Goal: Navigation & Orientation: Understand site structure

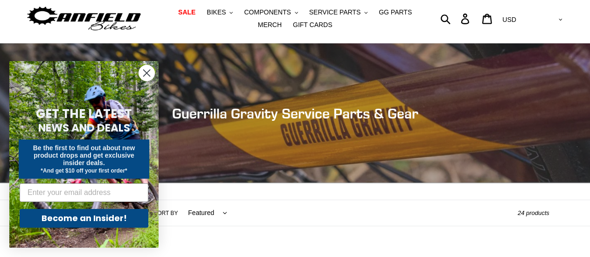
scroll to position [27, 0]
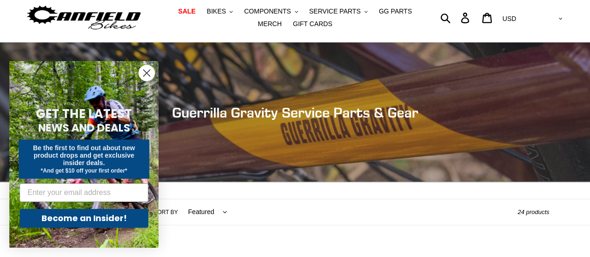
click at [148, 70] on circle "Close dialog" at bounding box center [146, 72] width 15 height 15
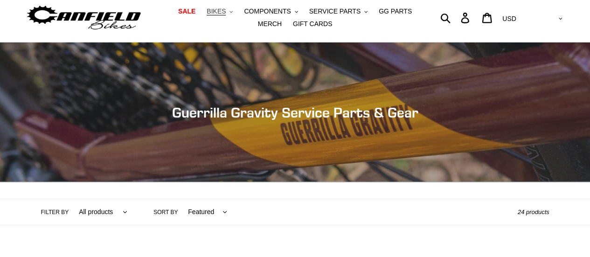
click at [229, 12] on icon "button" at bounding box center [230, 12] width 3 height 2
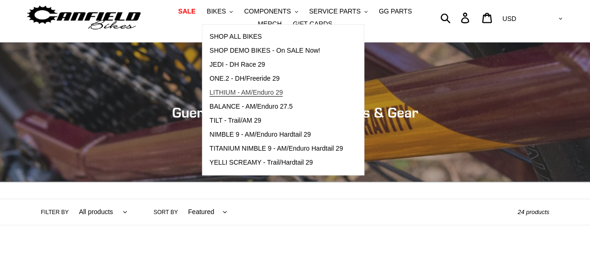
drag, startPoint x: 256, startPoint y: 106, endPoint x: 215, endPoint y: 95, distance: 42.2
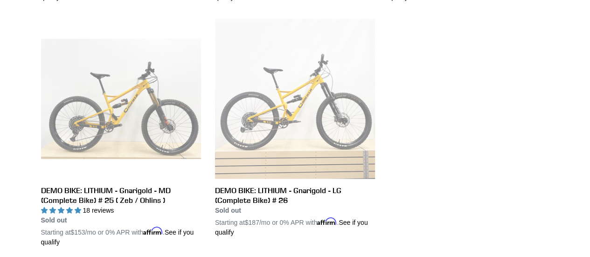
scroll to position [746, 0]
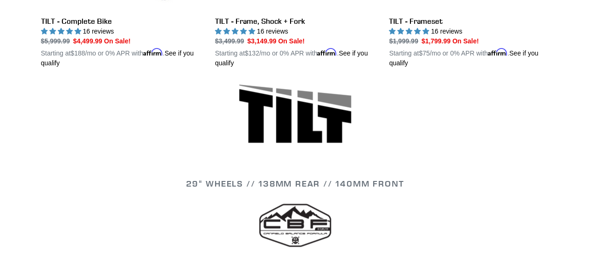
scroll to position [429, 0]
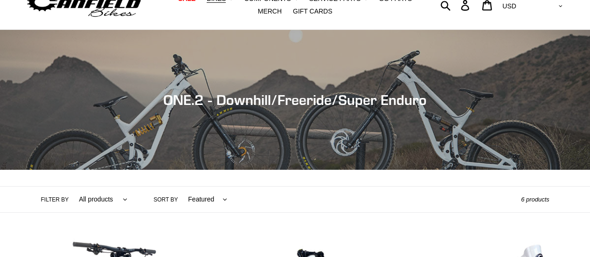
scroll to position [37, 0]
